Goal: Information Seeking & Learning: Compare options

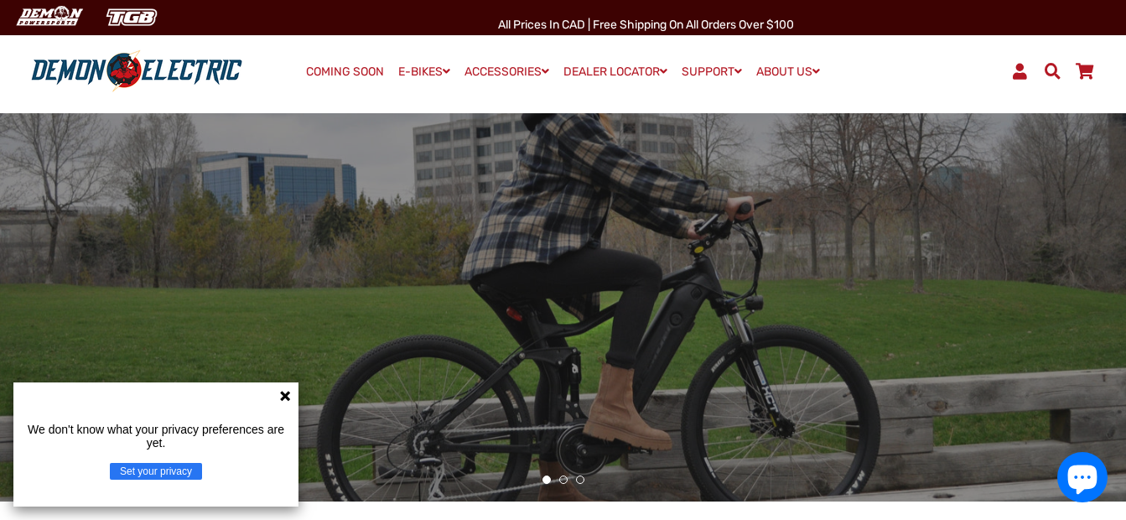
scroll to position [84, 0]
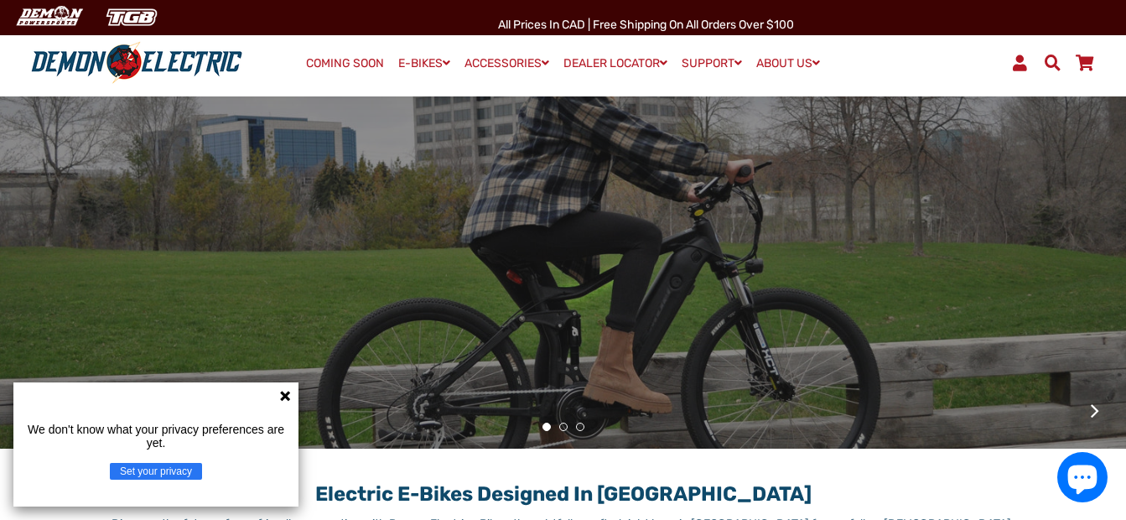
click at [286, 398] on icon at bounding box center [285, 396] width 10 height 10
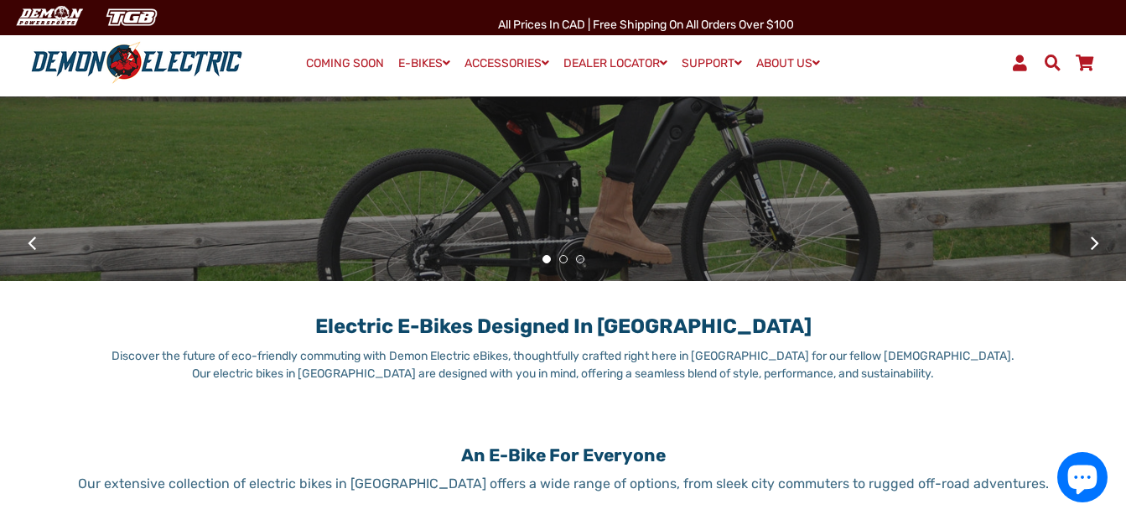
scroll to position [0, 0]
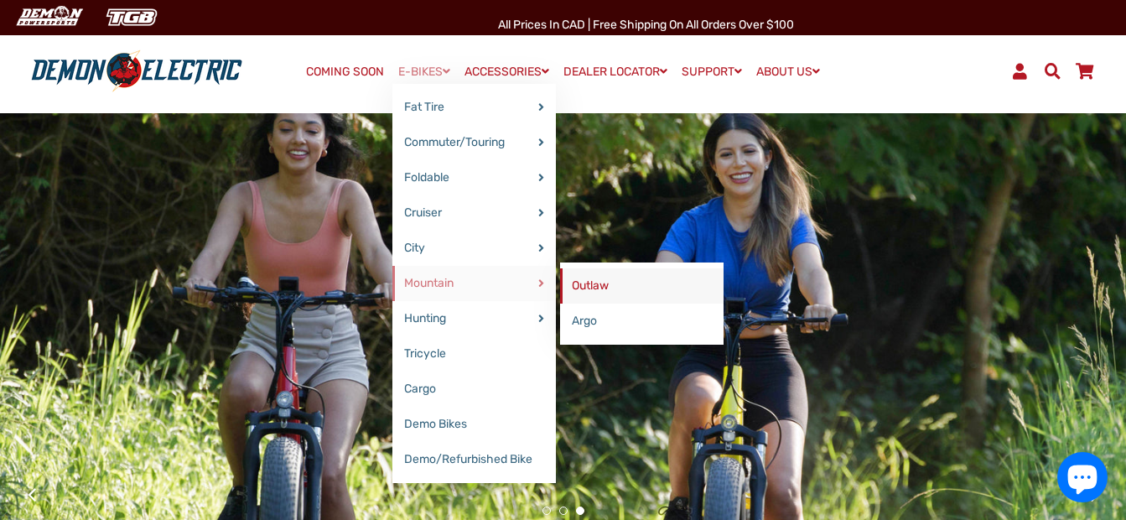
click at [583, 282] on link "Outlaw" at bounding box center [641, 285] width 163 height 35
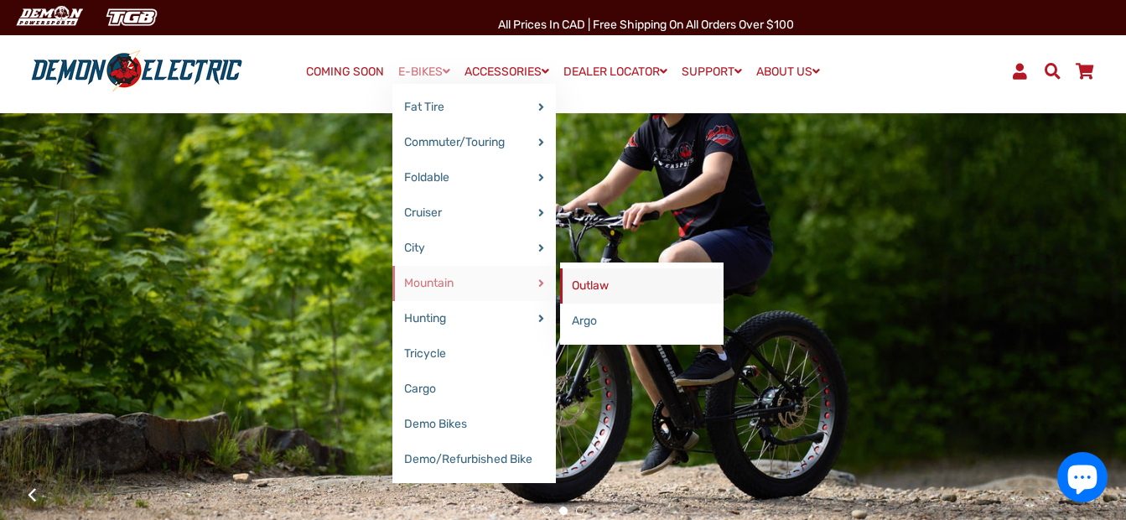
click at [584, 293] on link "Outlaw" at bounding box center [641, 285] width 163 height 35
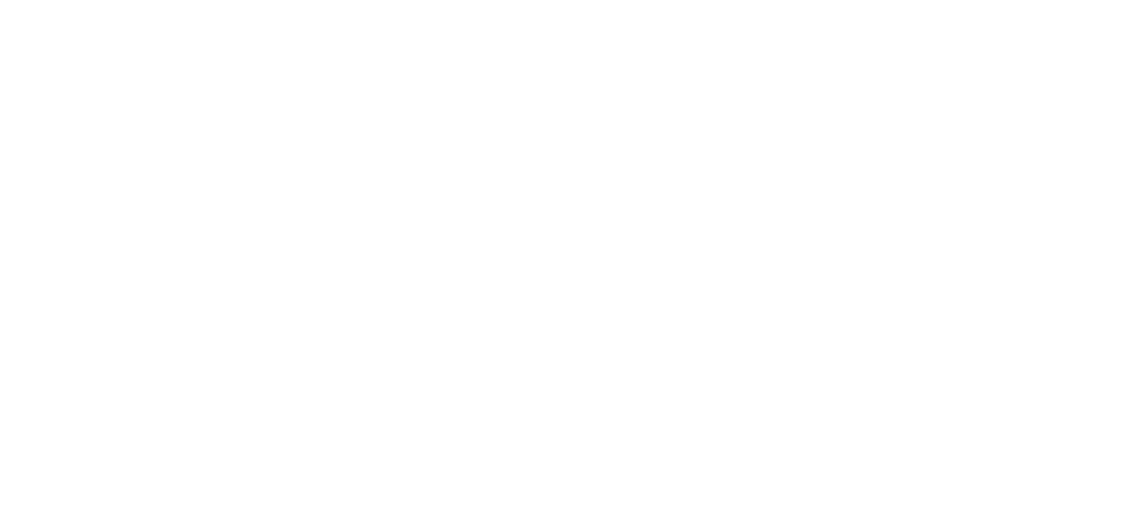
select select "******"
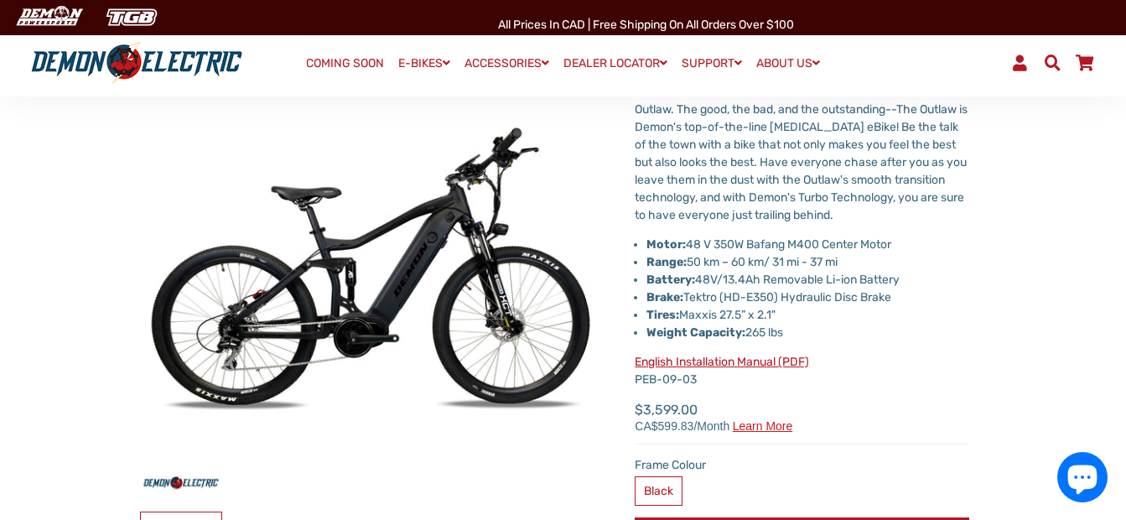
scroll to position [84, 0]
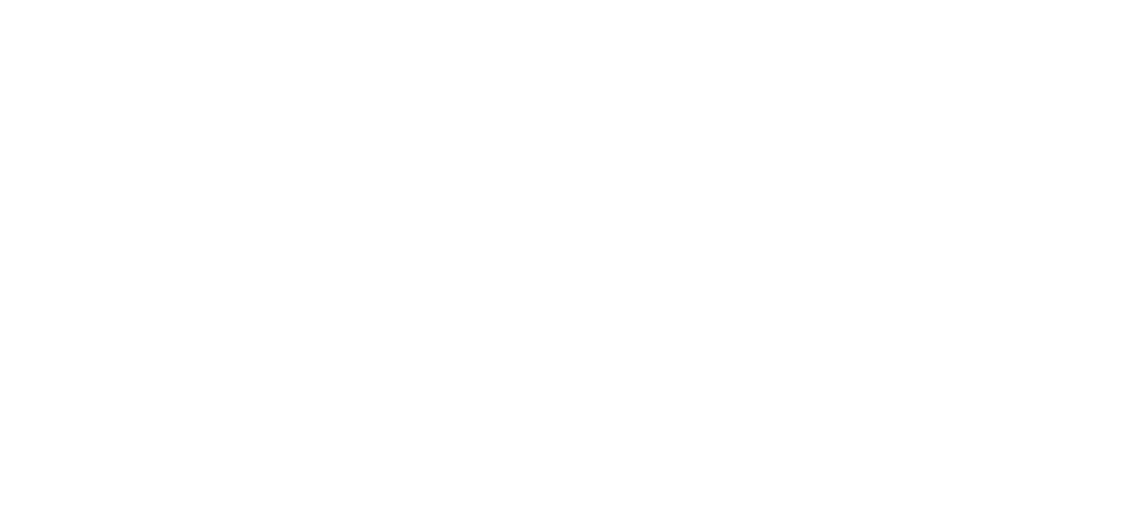
select select "******"
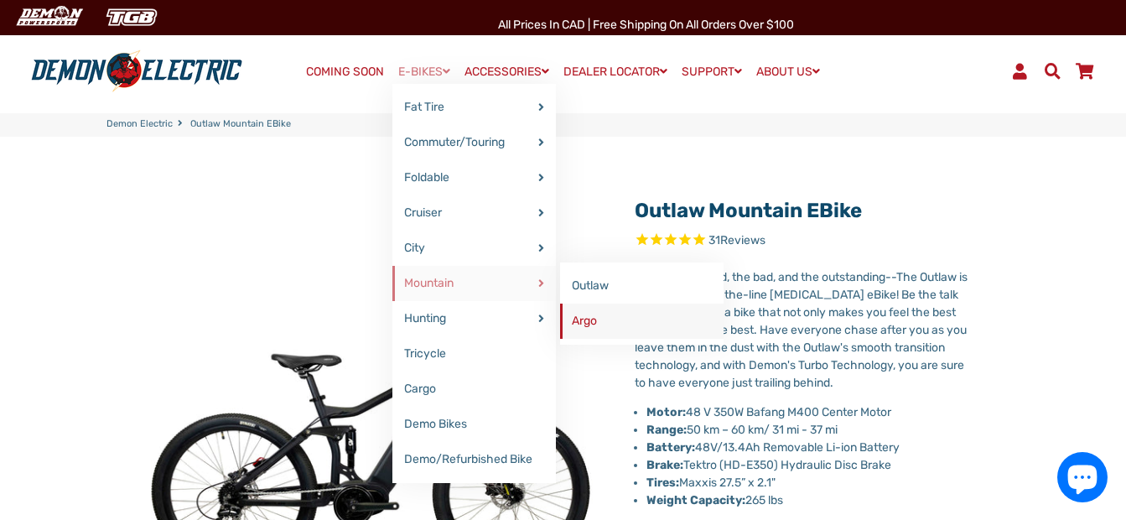
click at [582, 327] on link "Argo" at bounding box center [641, 320] width 163 height 35
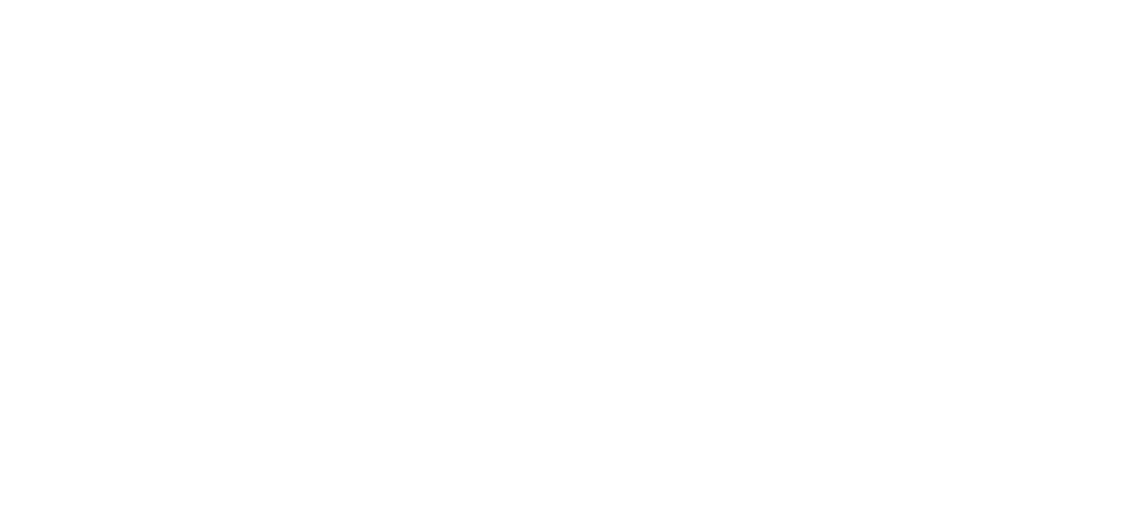
select select "******"
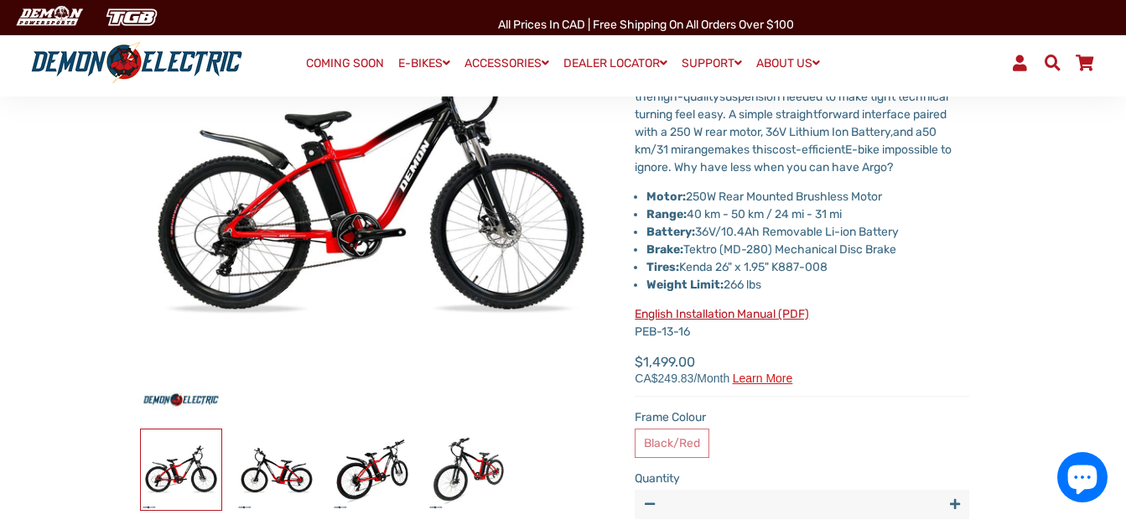
scroll to position [251, 0]
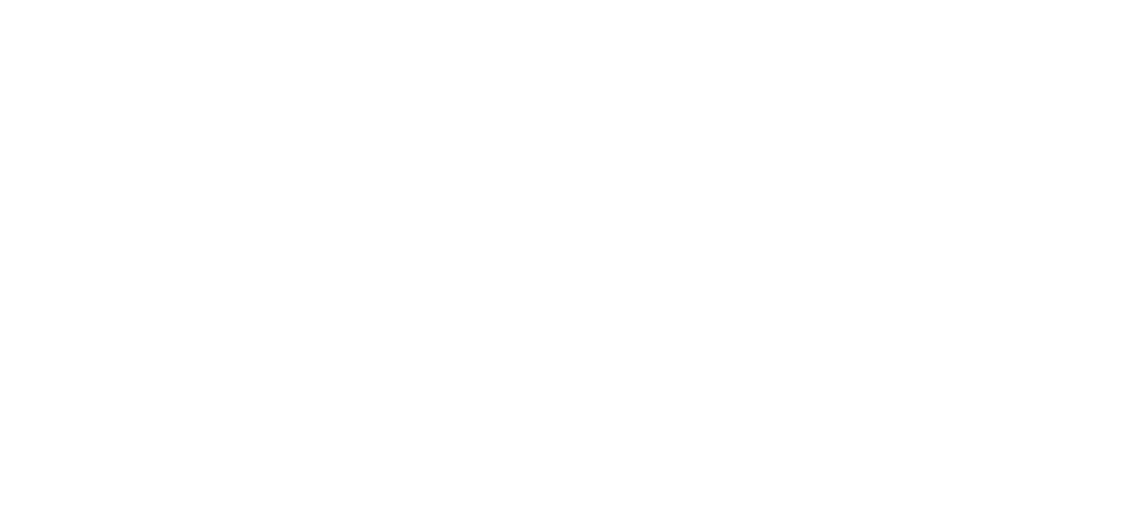
select select "******"
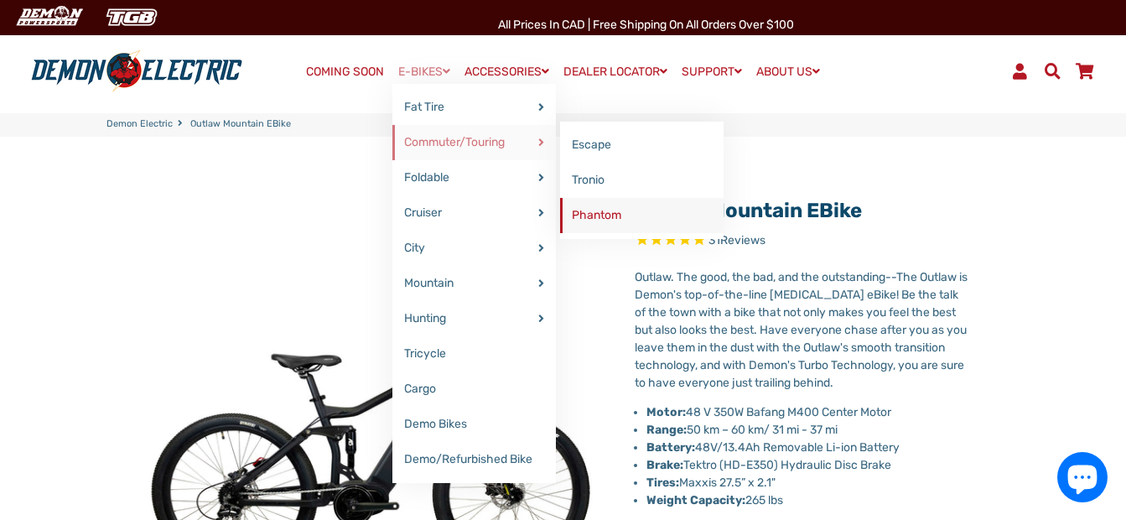
click at [583, 210] on link "Phantom" at bounding box center [641, 215] width 163 height 35
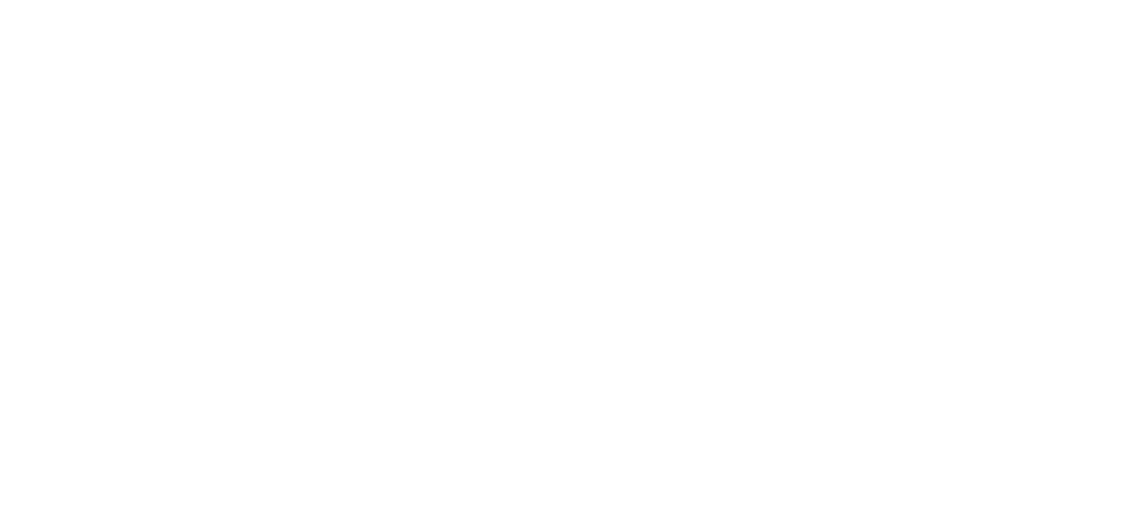
select select "******"
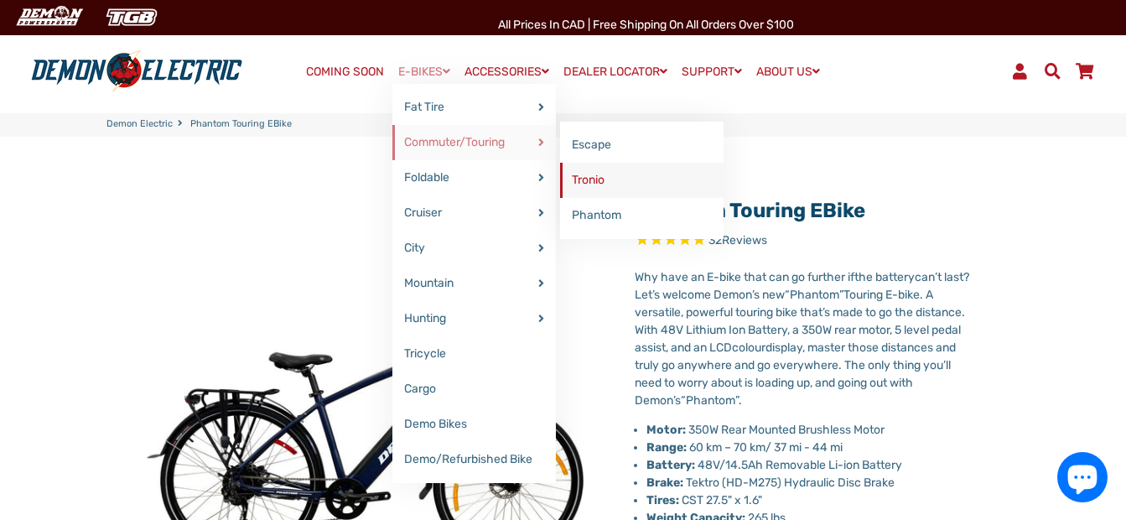
click at [565, 174] on link "Tronio" at bounding box center [641, 180] width 163 height 35
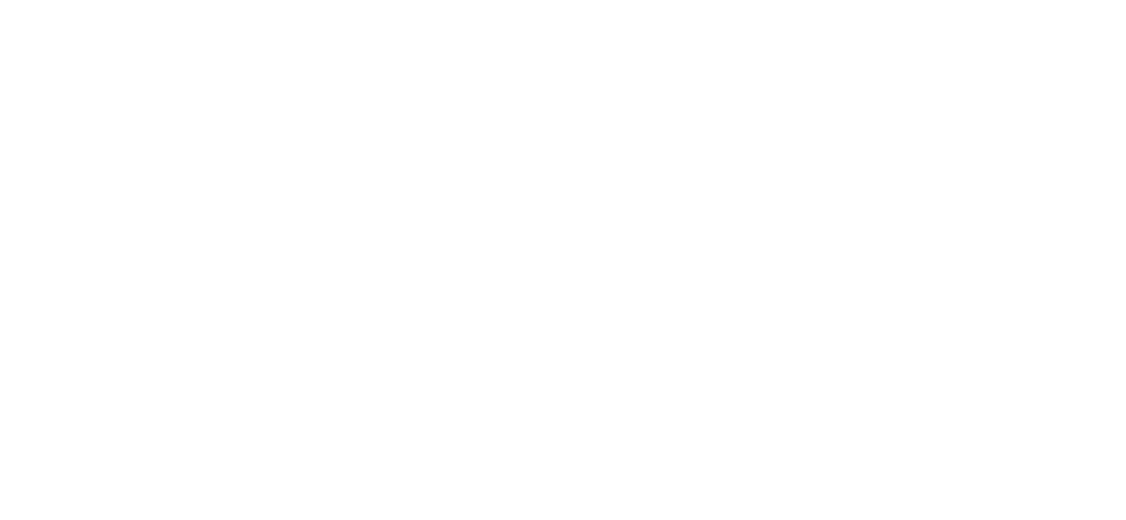
select select "******"
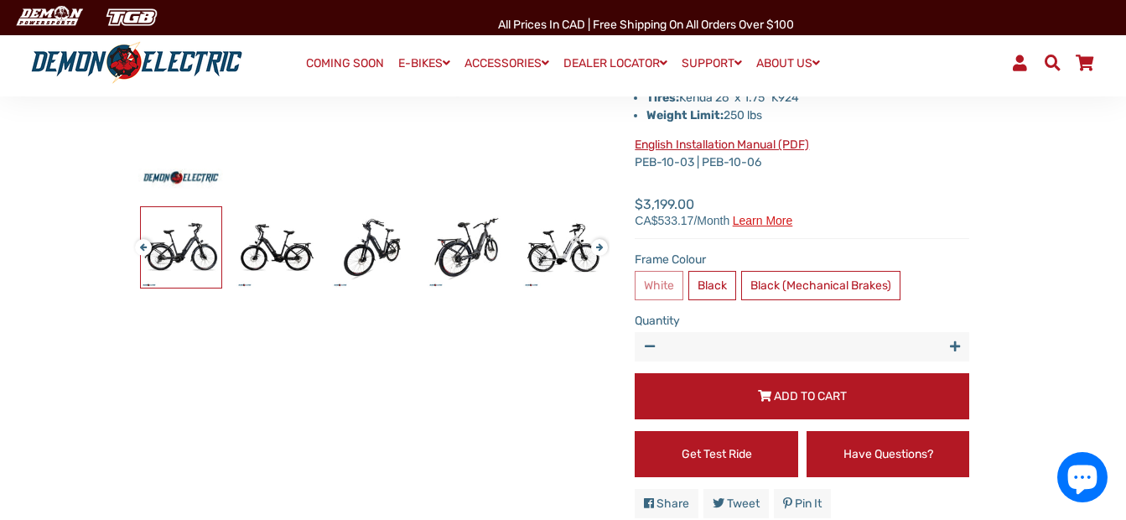
scroll to position [503, 0]
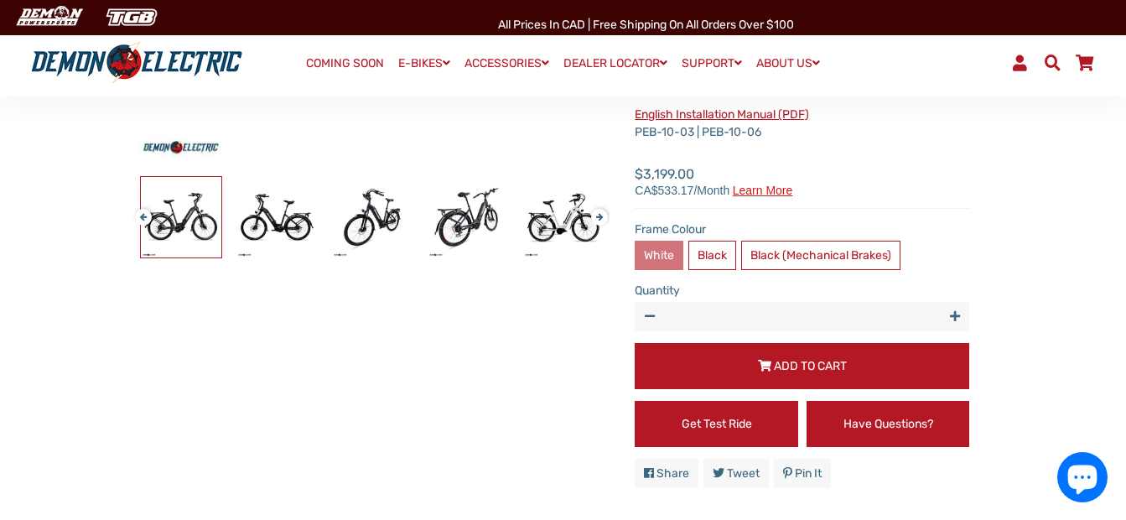
click at [650, 247] on label "White" at bounding box center [659, 255] width 49 height 29
click at [655, 254] on label "White" at bounding box center [659, 255] width 49 height 29
click at [706, 251] on label "Black" at bounding box center [712, 255] width 48 height 29
click at [667, 254] on label "White" at bounding box center [659, 255] width 49 height 29
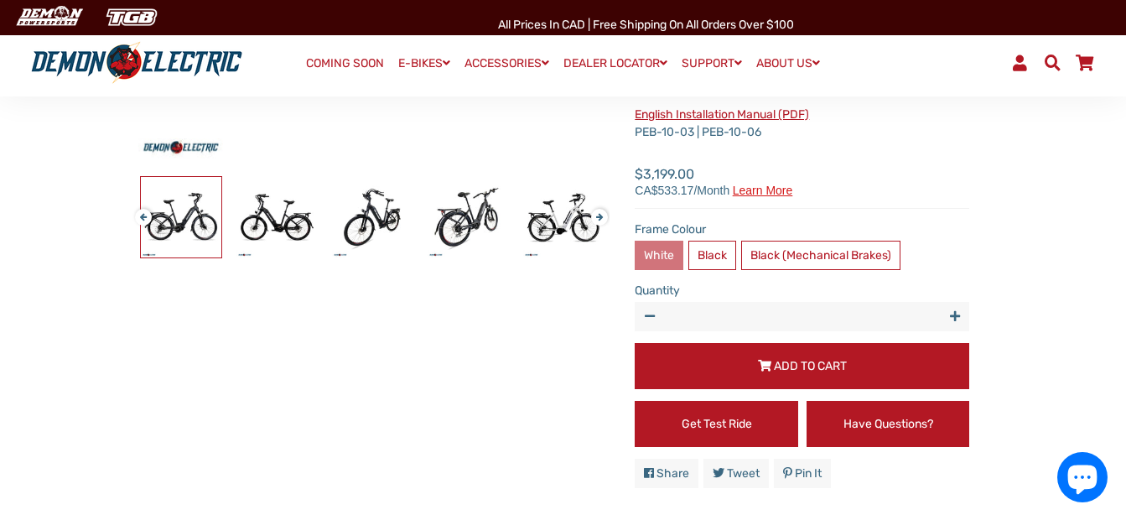
click at [667, 254] on label "White" at bounding box center [659, 255] width 49 height 29
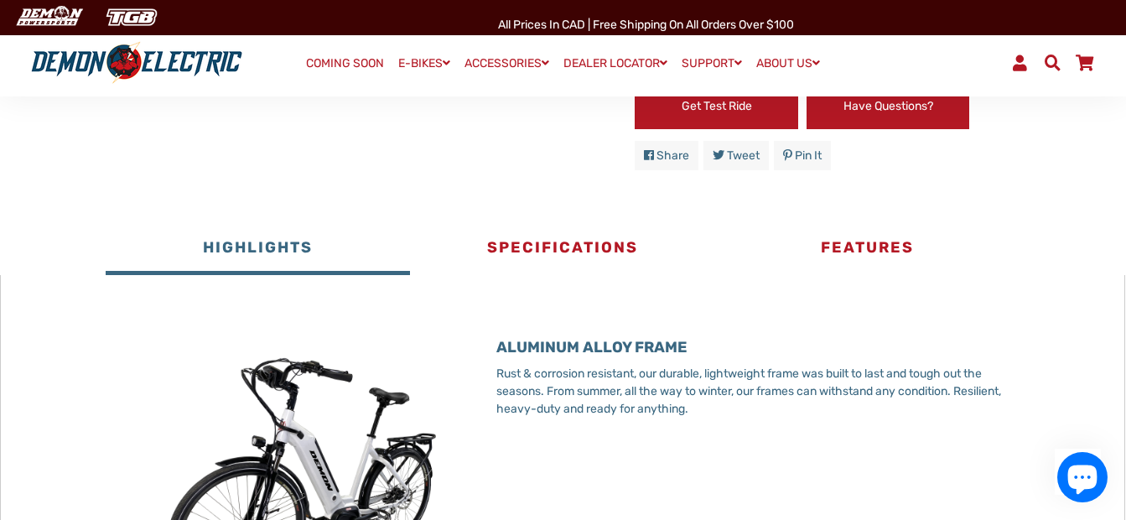
scroll to position [838, 0]
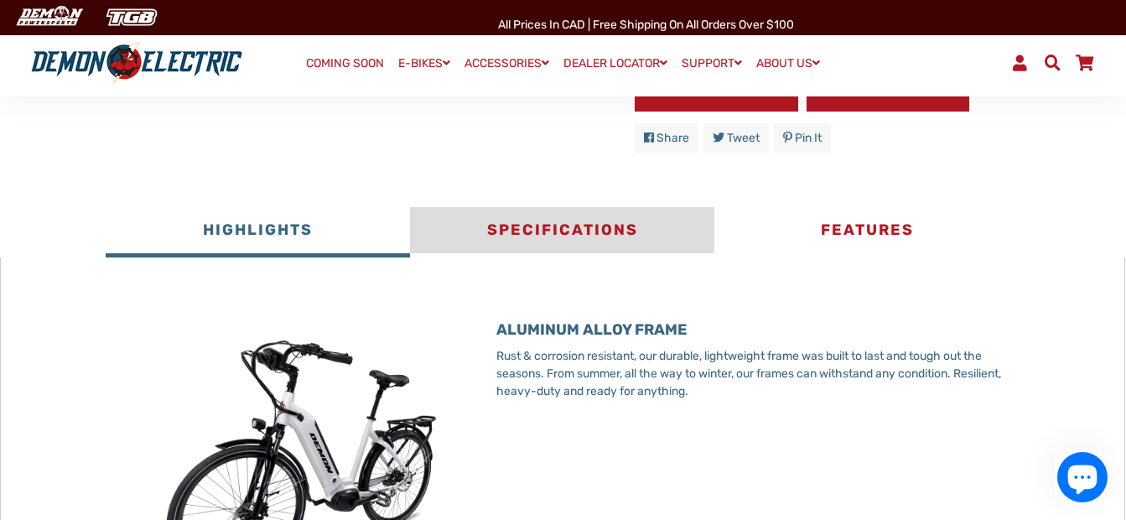
click at [588, 238] on button "Specifications" at bounding box center [562, 232] width 304 height 50
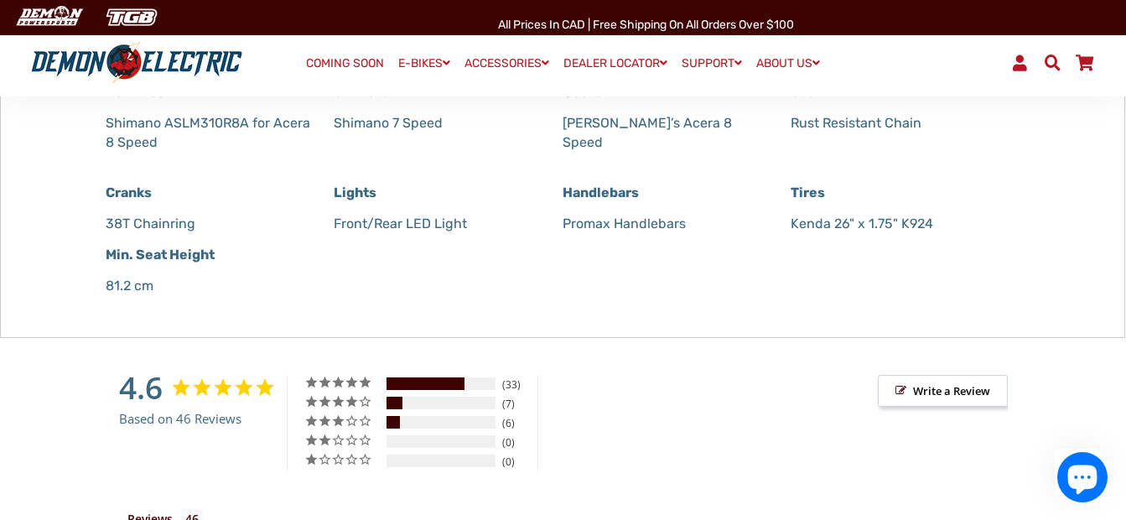
scroll to position [1676, 0]
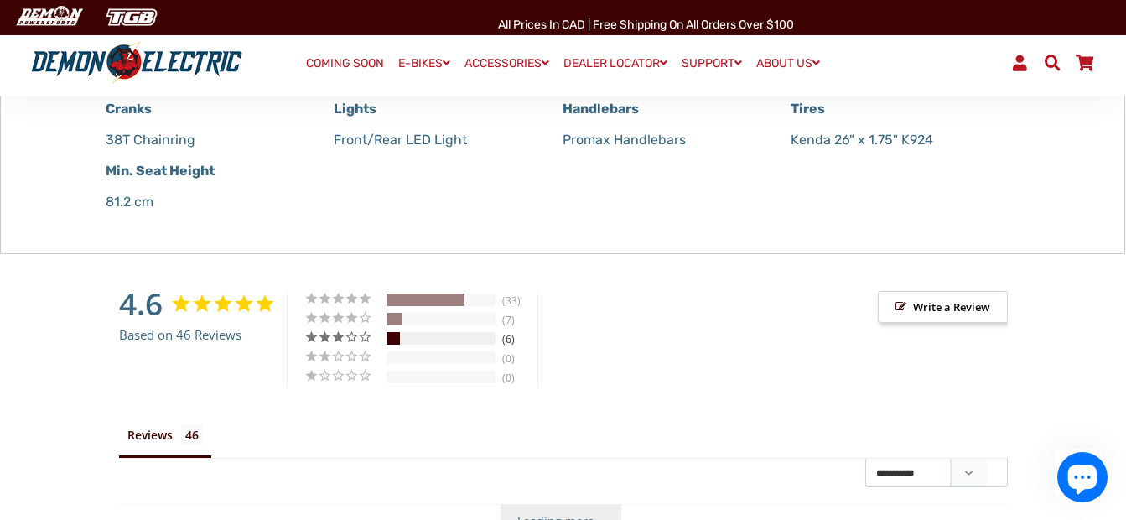
click at [339, 338] on div "3 ★" at bounding box center [344, 336] width 80 height 14
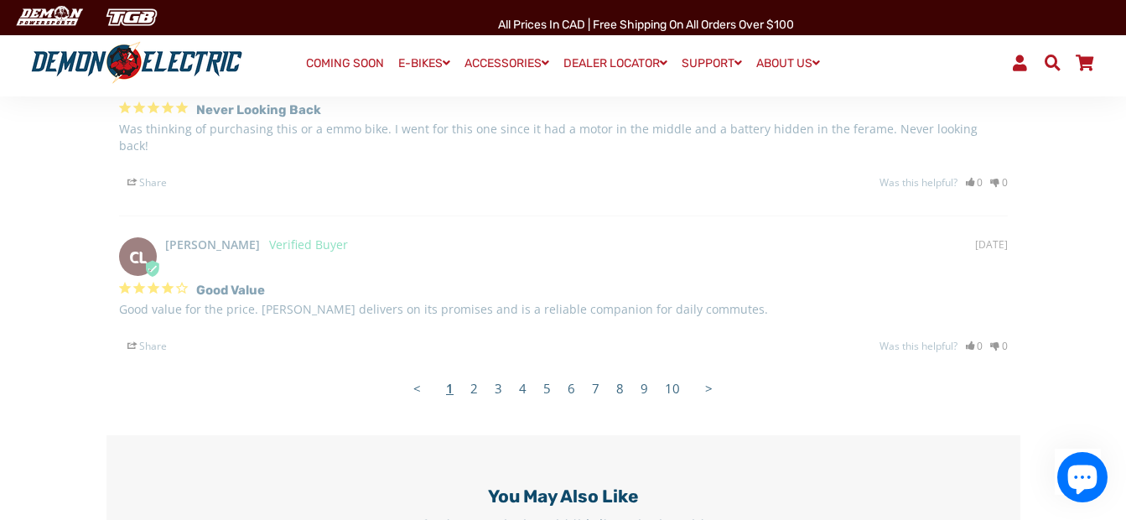
scroll to position [2682, 0]
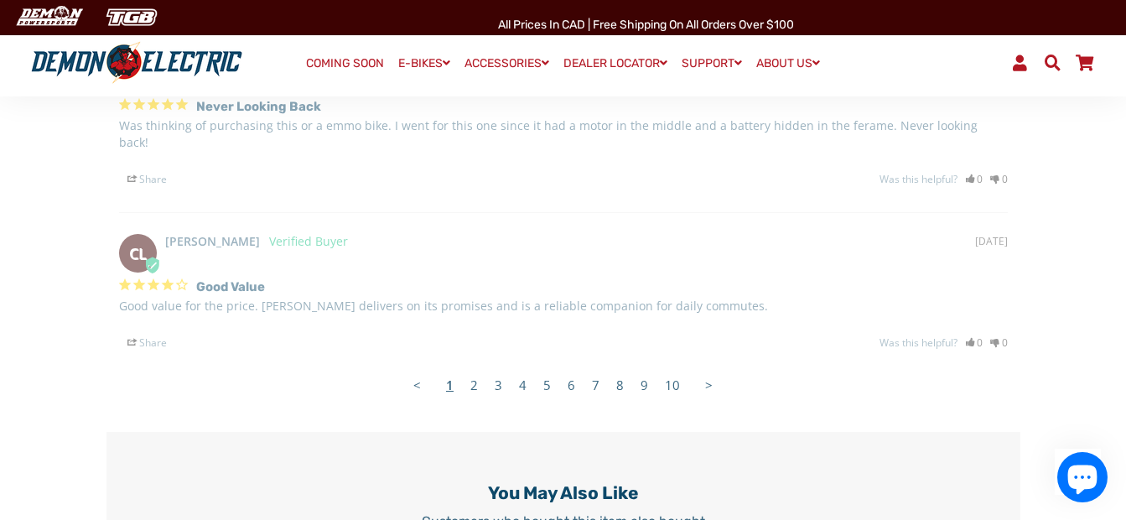
click at [474, 371] on link "2" at bounding box center [474, 385] width 24 height 34
click at [497, 368] on link "3" at bounding box center [498, 385] width 24 height 34
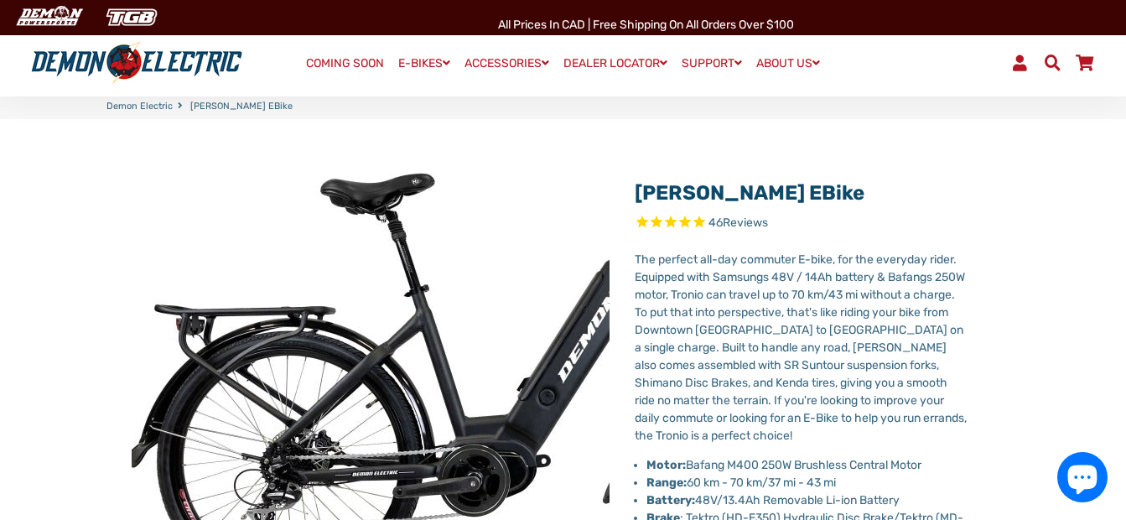
scroll to position [0, 0]
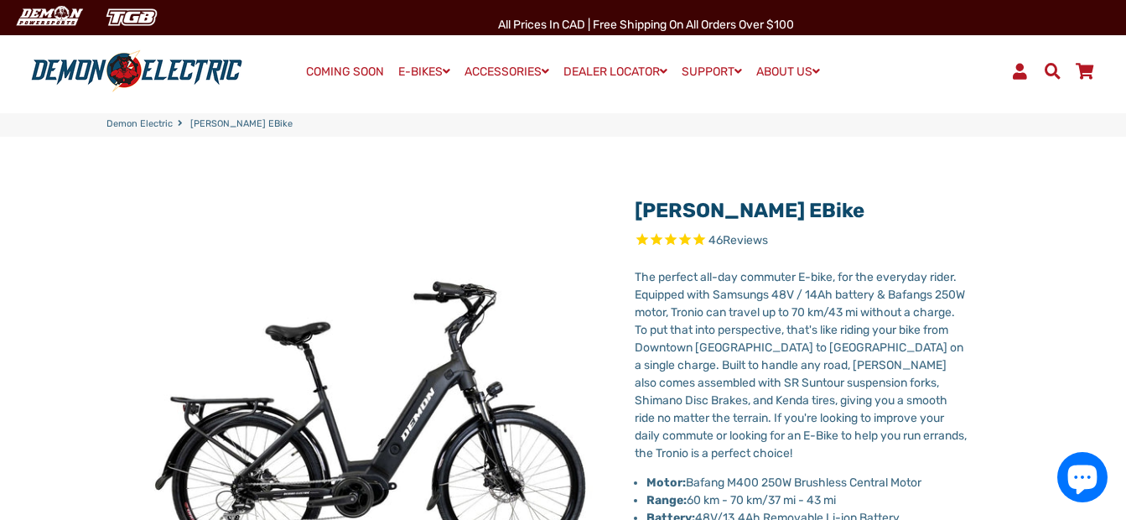
click at [349, 74] on link "COMING SOON" at bounding box center [345, 71] width 90 height 23
